Goal: Information Seeking & Learning: Learn about a topic

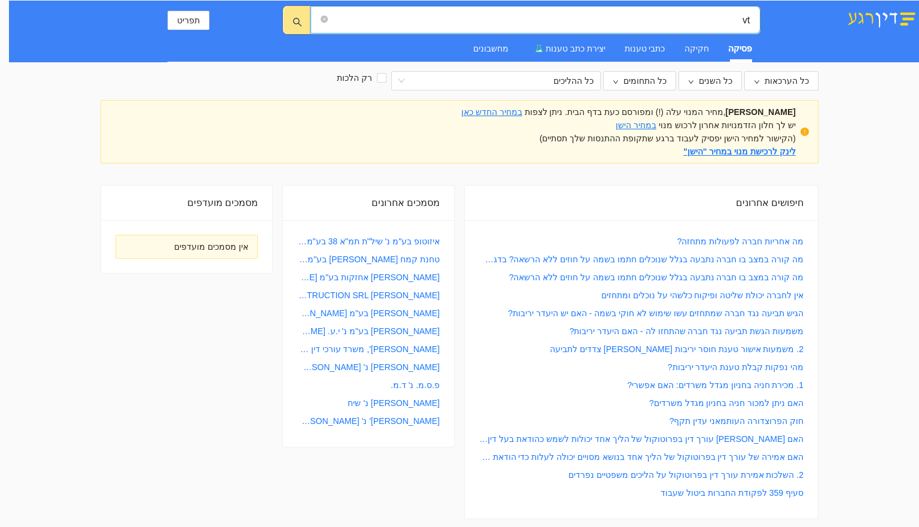
type input "v"
type input "האם סעיף 4(א) לחוק הערבות הוא קוגנטי?"
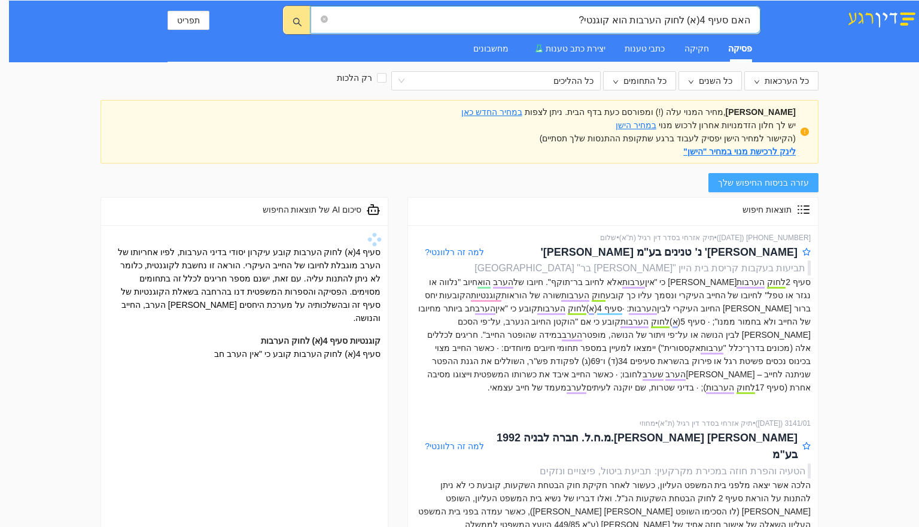
click at [746, 181] on span "עזרה בניסוח החיפוש שלך" at bounding box center [763, 182] width 91 height 13
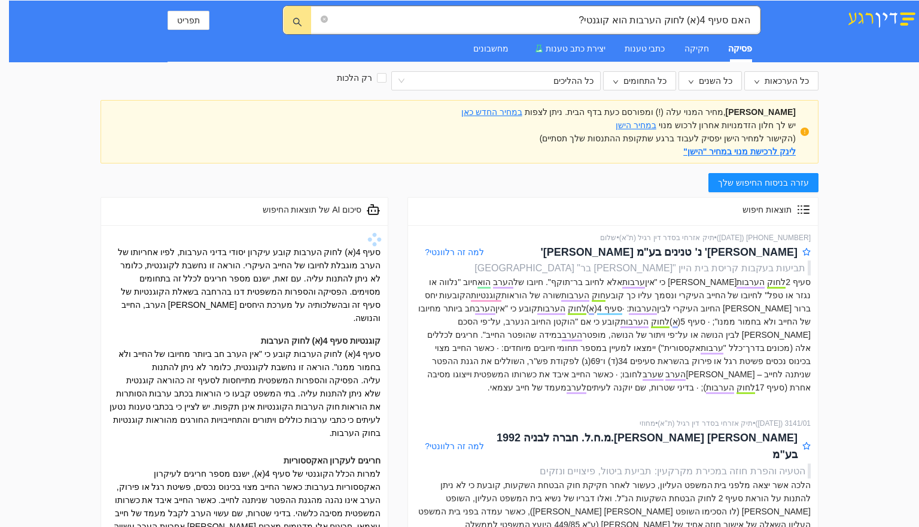
click at [188, 299] on div "סעיף 4(א) לחוק הערבות קובע עיקרון יסודי בדיני הערבות, לפיו אחריותו של הערב מוגב…" at bounding box center [244, 418] width 272 height 346
click at [200, 265] on link "הוראה זו נחשבת לקוגנטית, כלומר לא ניתן להתנות עליה." at bounding box center [250, 271] width 261 height 23
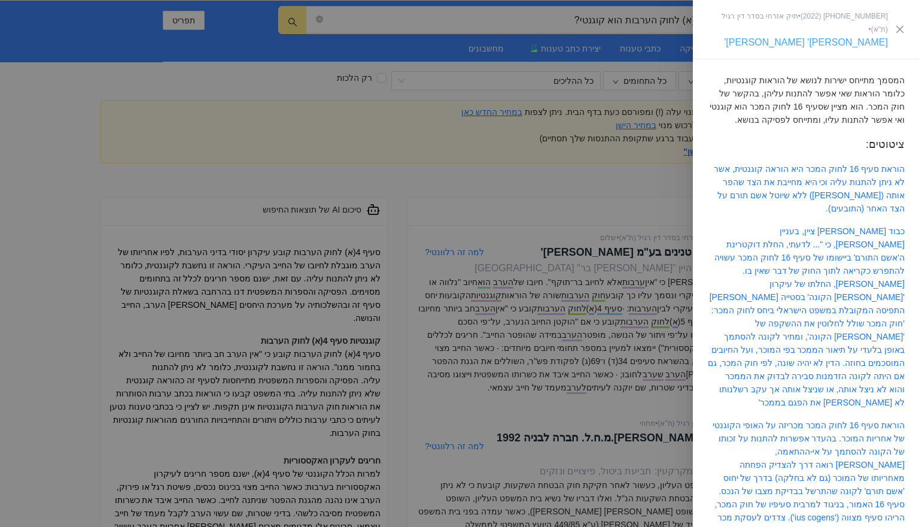
click at [842, 37] on link "[PERSON_NAME]' [PERSON_NAME]'" at bounding box center [806, 42] width 164 height 10
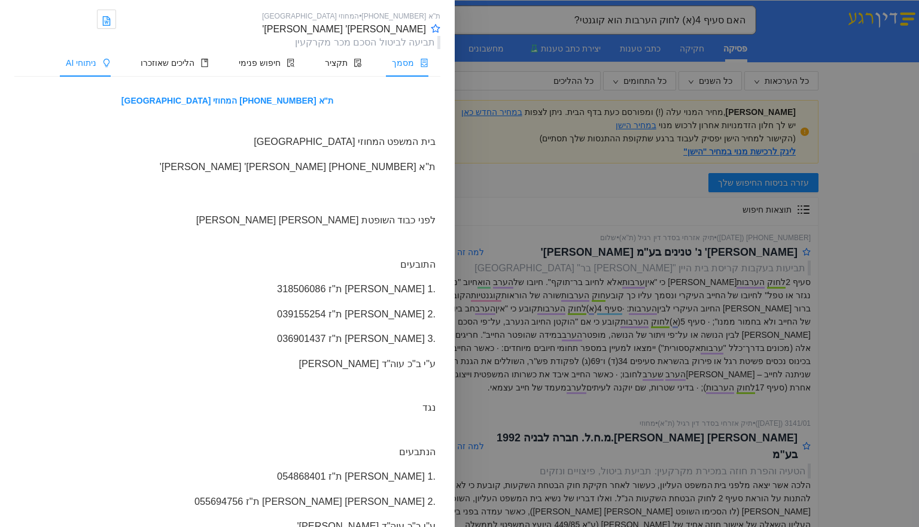
click at [84, 66] on span "ניתוחי AI" at bounding box center [81, 63] width 31 height 10
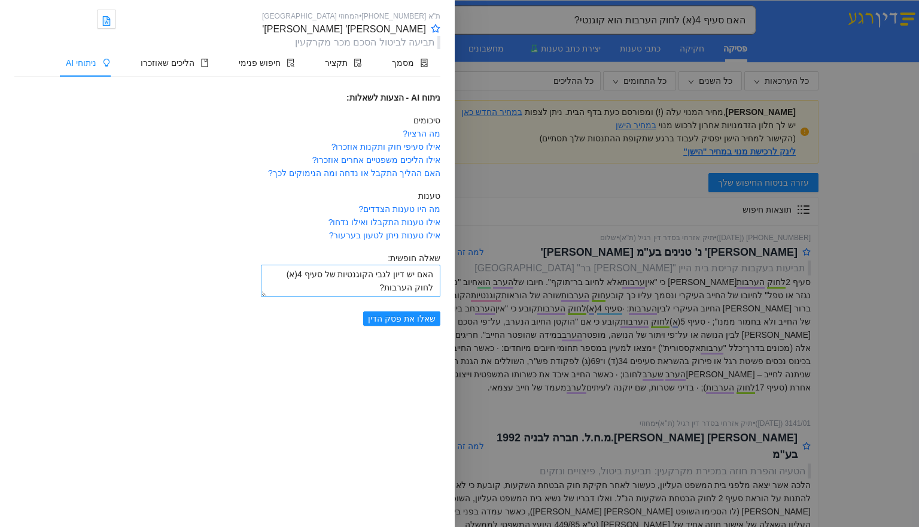
type textarea "האם יש דיון לגבי הקוגנטיות של סעיף 4(א) לחוק הערבות?"
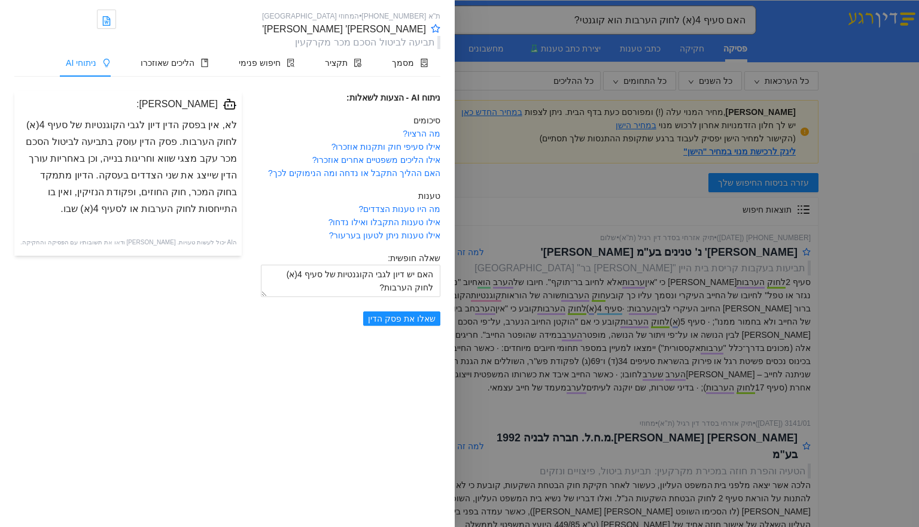
click at [872, 375] on div at bounding box center [459, 263] width 919 height 527
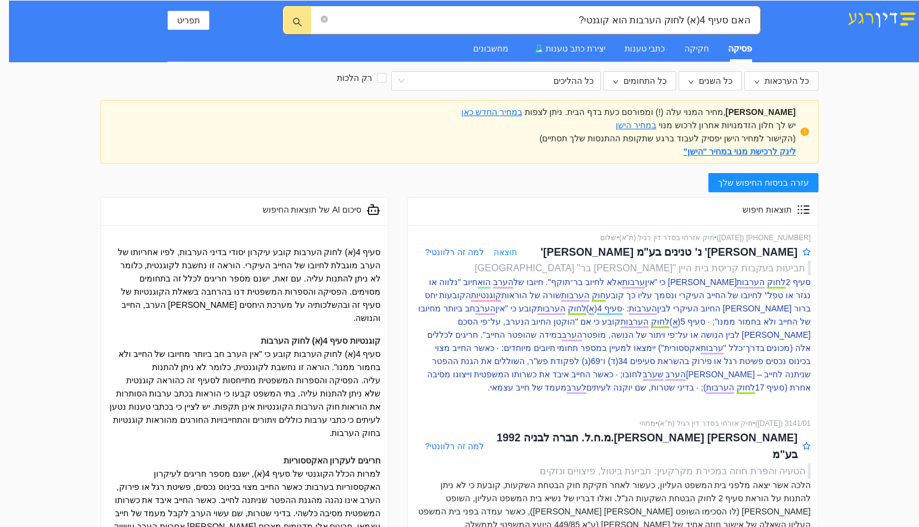
click at [695, 330] on p "סעיף 2 לחוק הערבות [PERSON_NAME] כי "אין ערבות אלא לחיוב בר־תוקף". חיובו של הער…" at bounding box center [613, 334] width 396 height 119
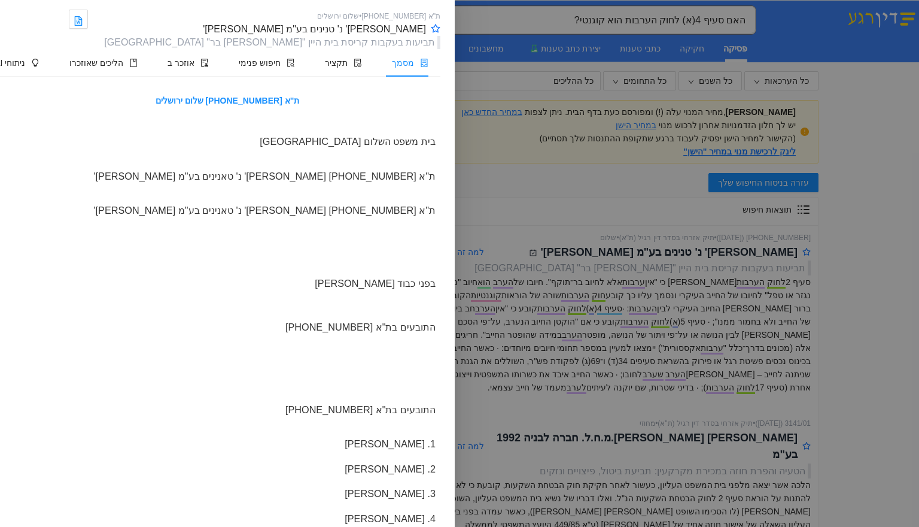
scroll to position [19474, 0]
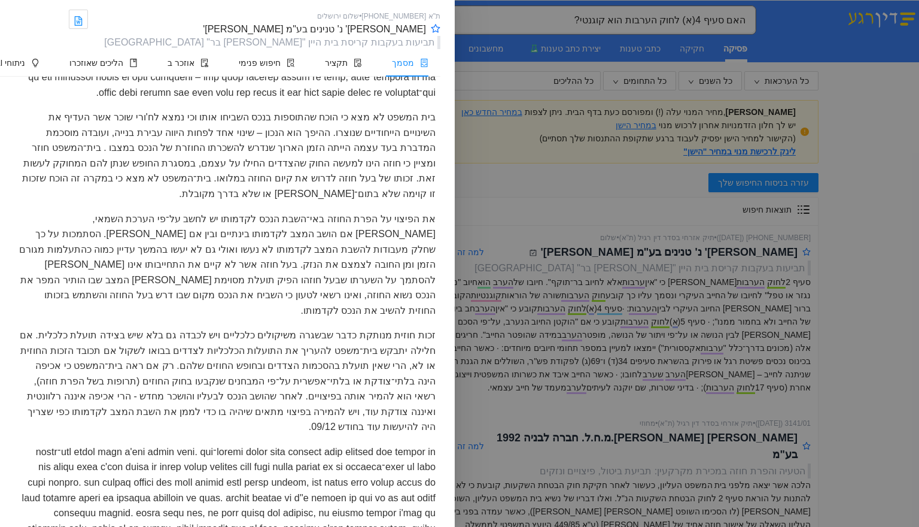
click at [586, 284] on div at bounding box center [459, 263] width 919 height 527
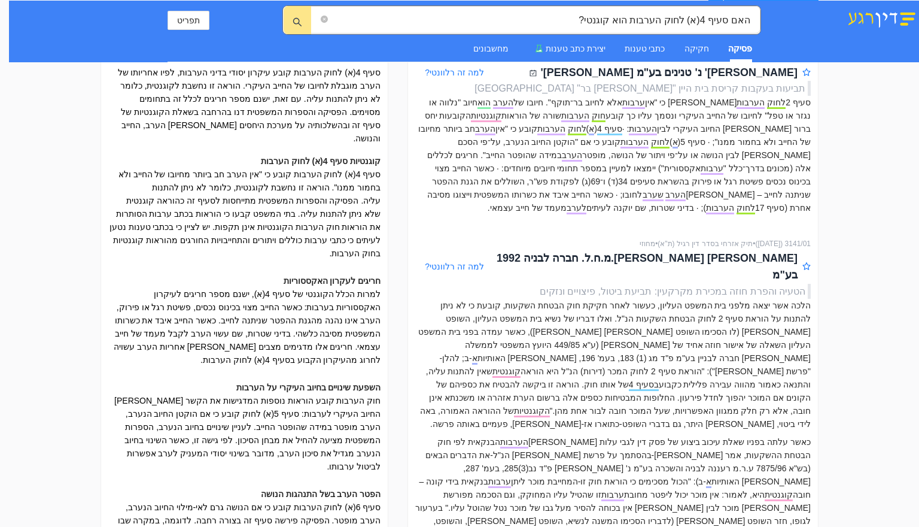
scroll to position [299, 0]
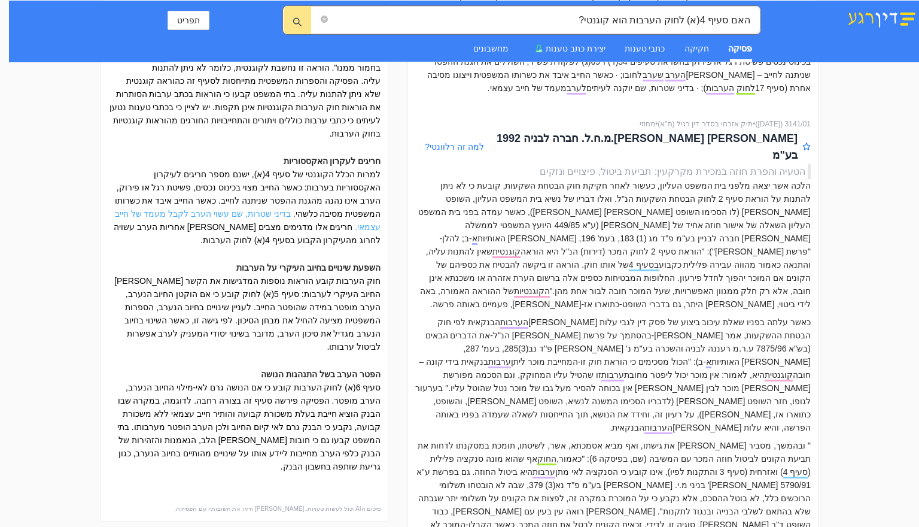
click at [220, 209] on link "בדיני שטרות, שם עשוי הערב לקבל מעמד של חייב עצמאי." at bounding box center [248, 220] width 266 height 23
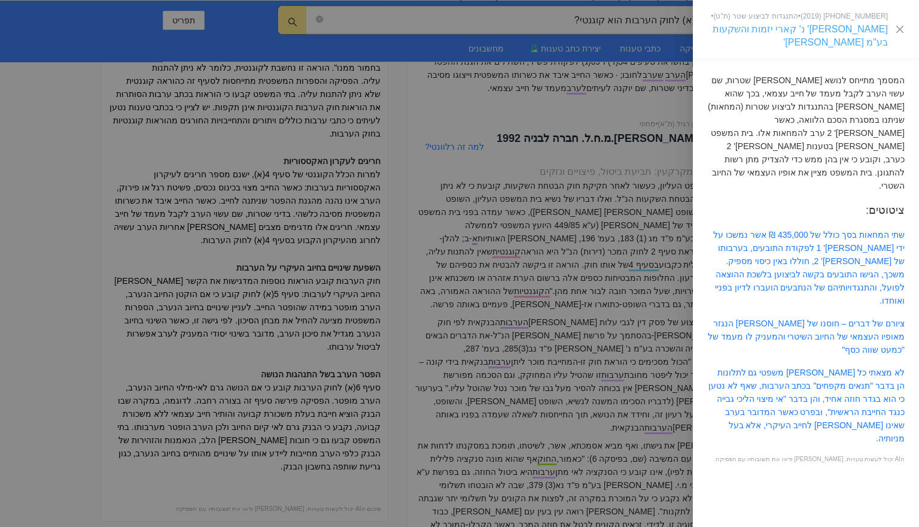
click at [841, 29] on link "[PERSON_NAME]' נ' קארי יזמות והשקעות בע"מ [PERSON_NAME]'" at bounding box center [801, 35] width 176 height 23
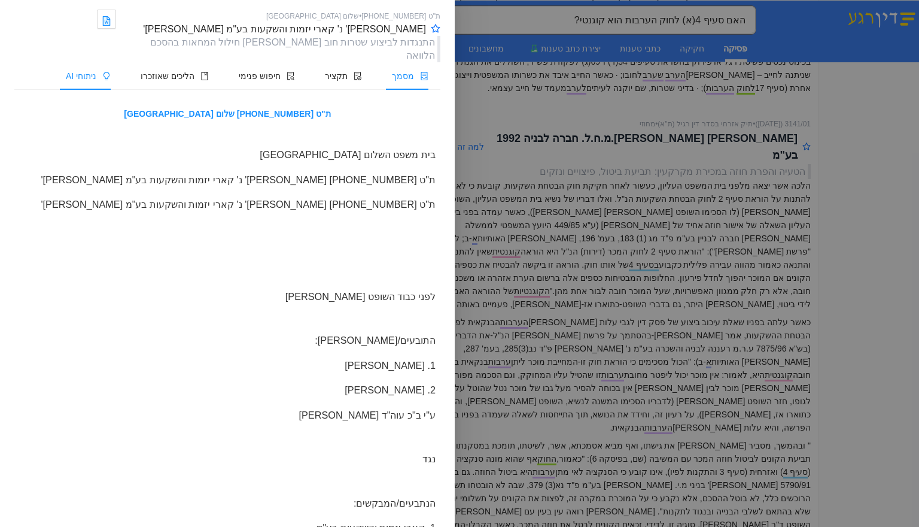
click at [90, 62] on li "ניתוחי AI" at bounding box center [85, 76] width 75 height 28
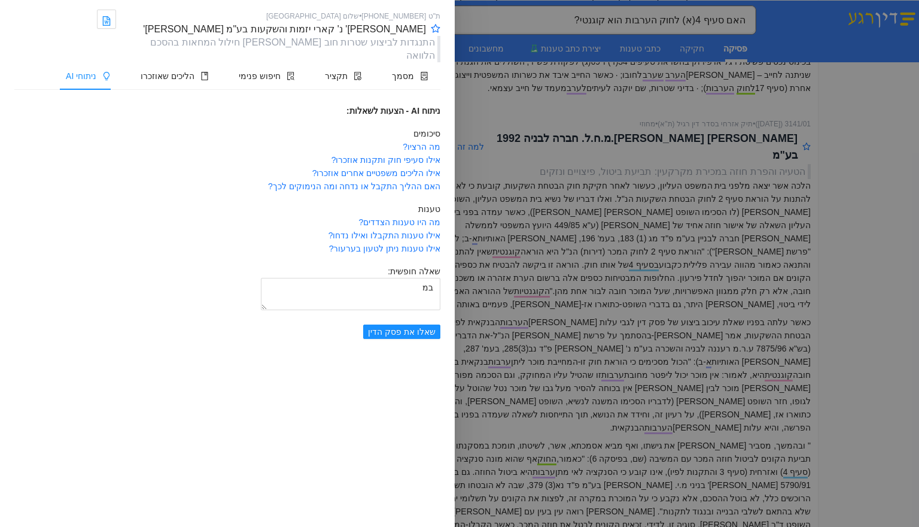
type textarea "ב"
type textarea "במה הפסק דין רלוונטי ביחס לסעיף 4(א) לחוק הערבות?"
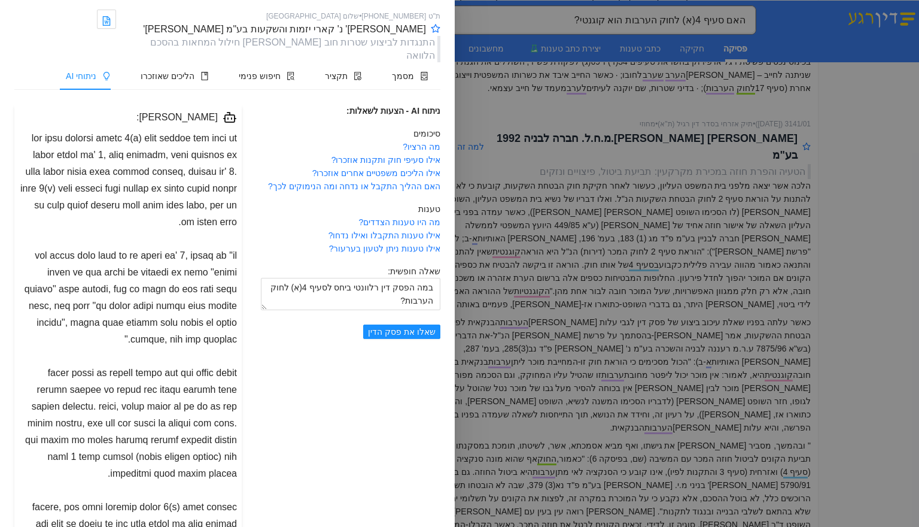
scroll to position [112, 0]
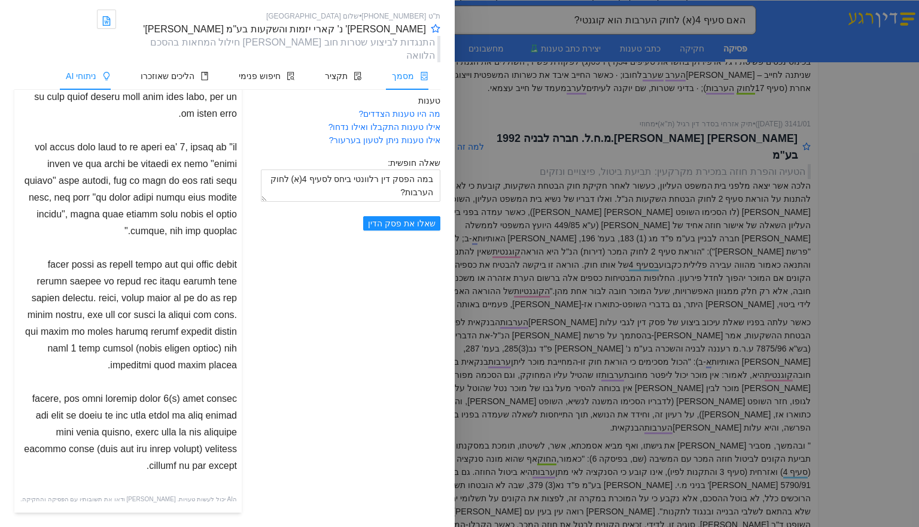
click at [406, 69] on li "מסמך" at bounding box center [407, 76] width 66 height 28
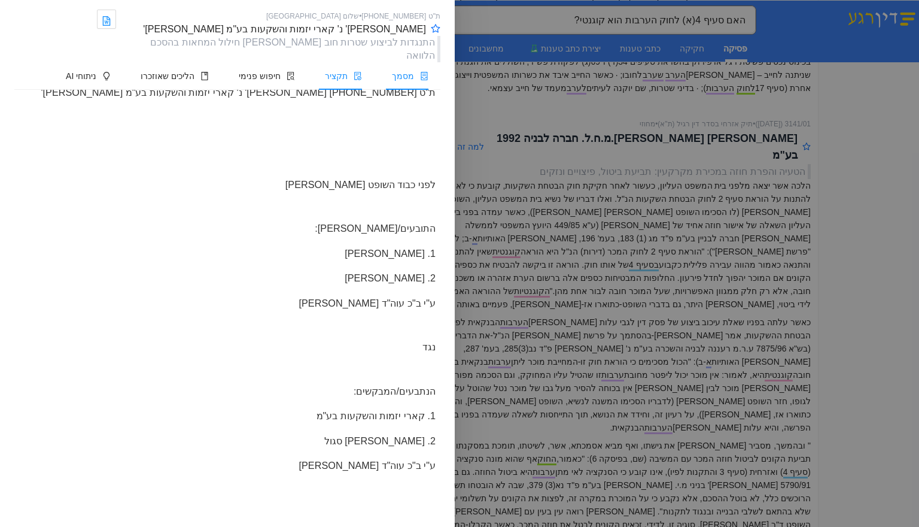
click at [336, 69] on li "תקציר" at bounding box center [340, 76] width 67 height 28
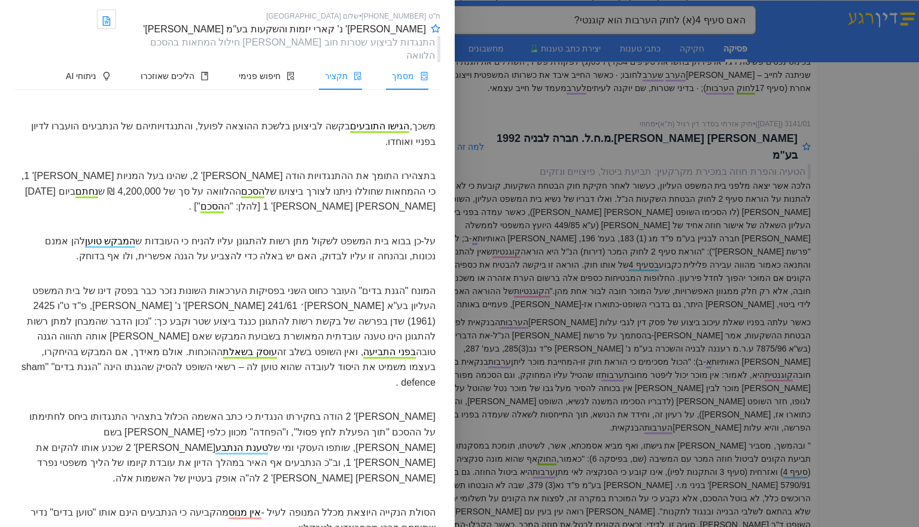
click at [398, 71] on span "מסמך" at bounding box center [403, 76] width 22 height 10
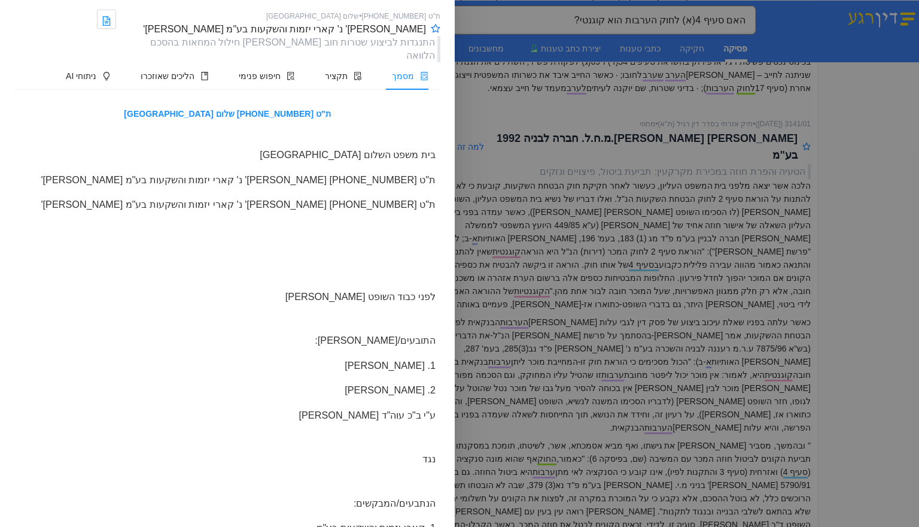
click at [314, 192] on div "ת"ט [PHONE_NUMBER] [PERSON_NAME]' נ' קארי יזמות והשקעות בע"מ [PERSON_NAME]'" at bounding box center [227, 204] width 426 height 25
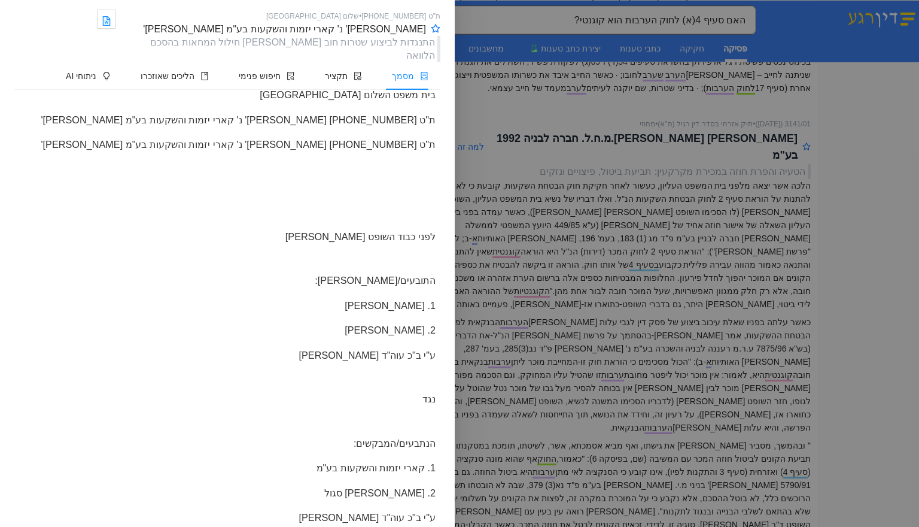
scroll to position [389, 0]
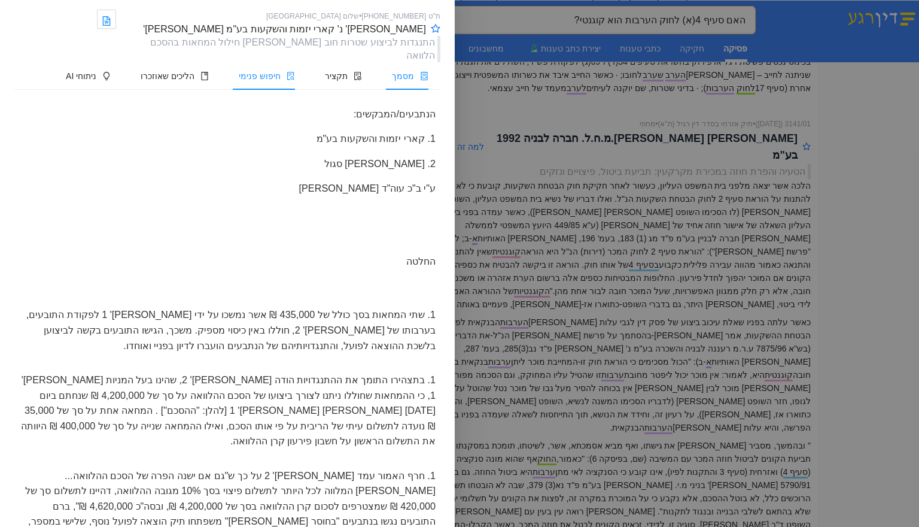
click at [256, 71] on span "חיפוש פנימי" at bounding box center [260, 76] width 42 height 10
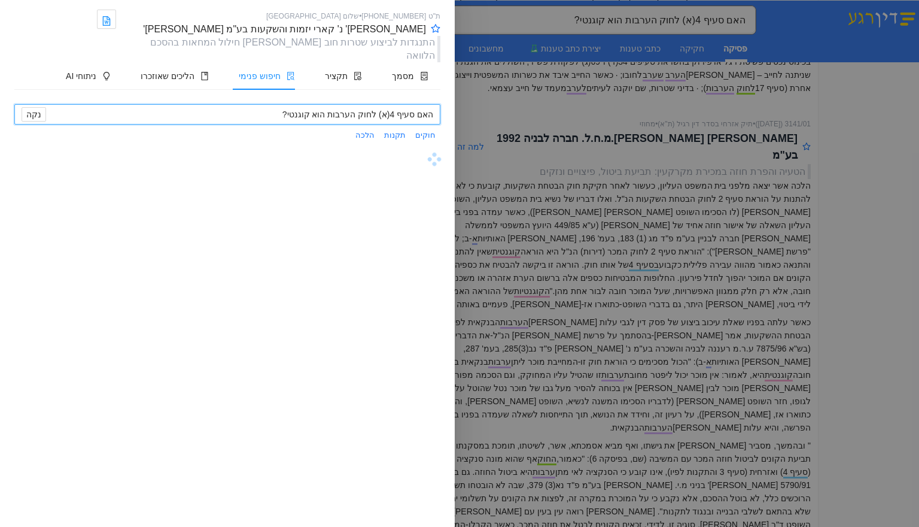
scroll to position [0, 0]
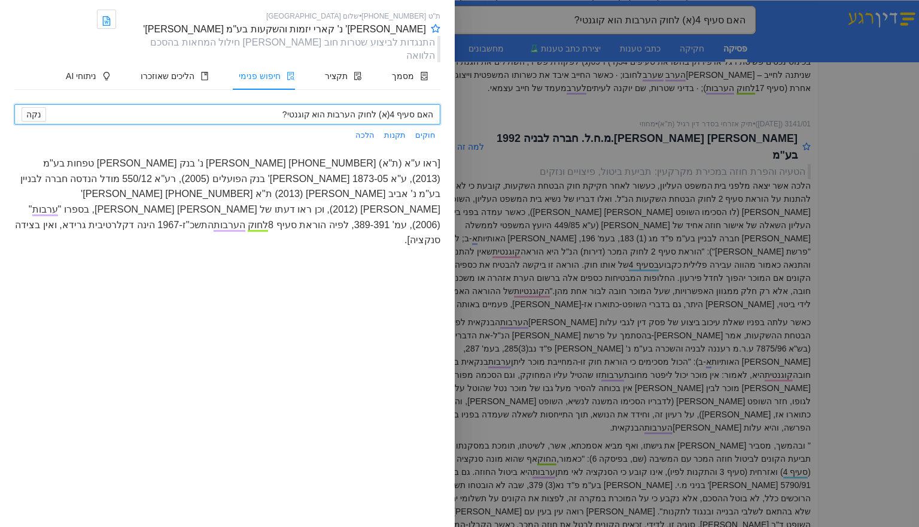
click at [634, 252] on div at bounding box center [459, 263] width 919 height 527
